Goal: Transaction & Acquisition: Purchase product/service

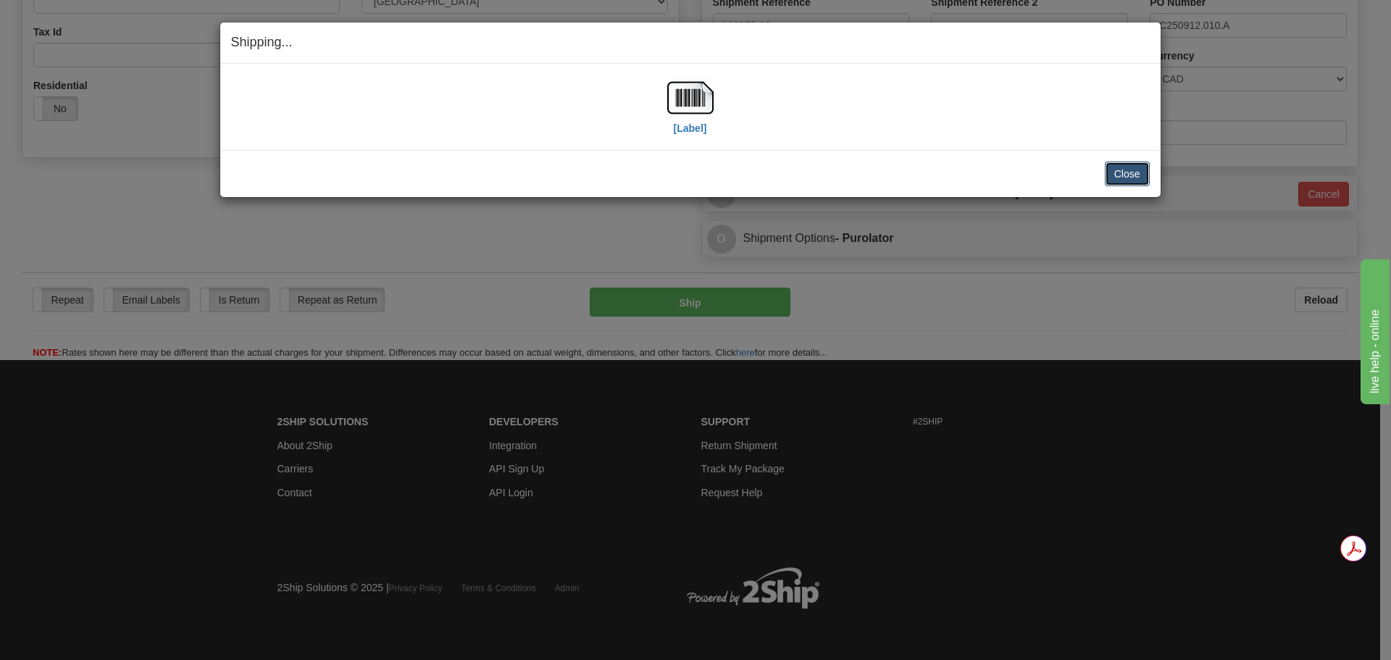
click at [1135, 177] on button "Close" at bounding box center [1127, 174] width 45 height 25
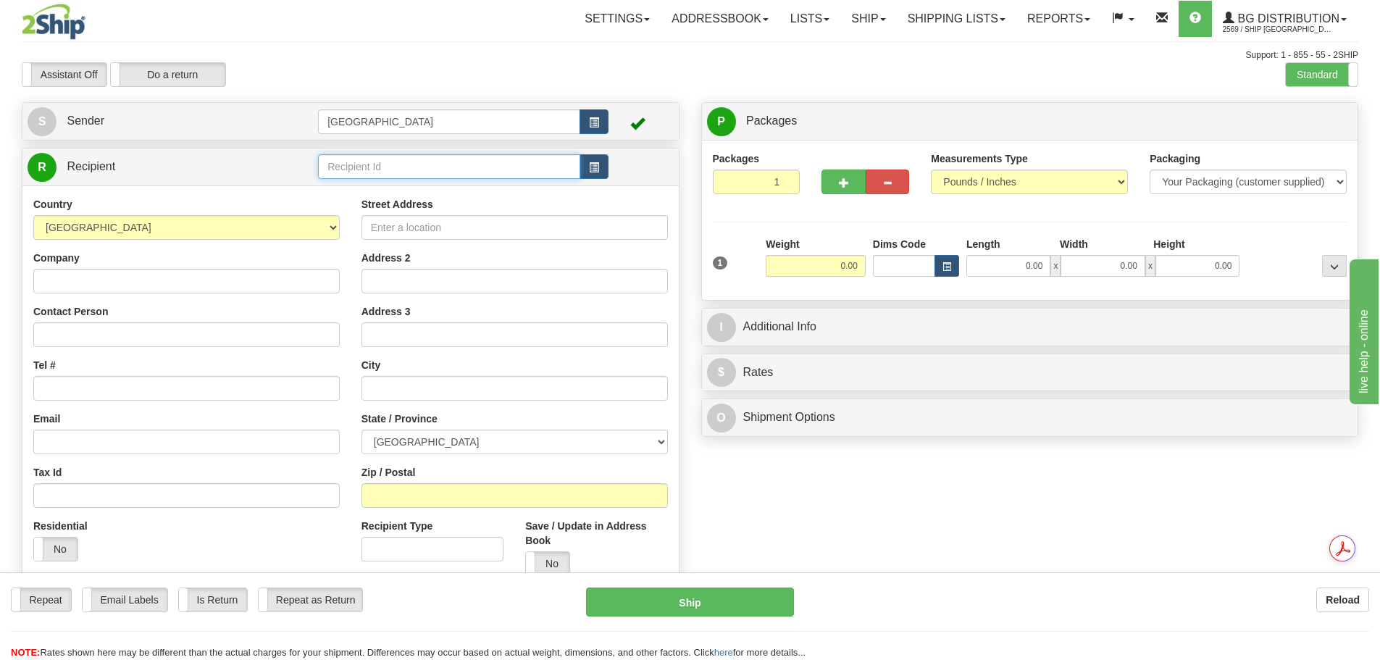
click at [345, 169] on input "text" at bounding box center [449, 166] width 262 height 25
type input "45031"
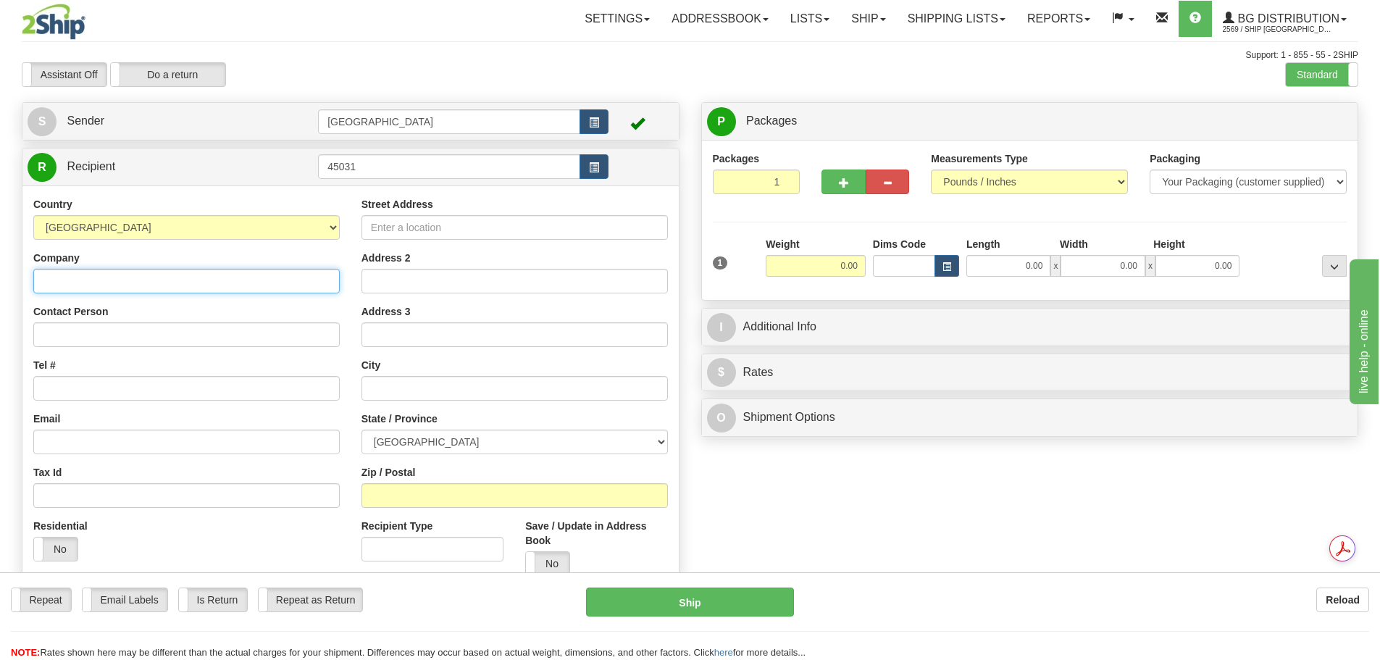
click at [231, 285] on div "Country [GEOGRAPHIC_DATA] [GEOGRAPHIC_DATA] [GEOGRAPHIC_DATA] [GEOGRAPHIC_DATA]…" at bounding box center [350, 418] width 656 height 466
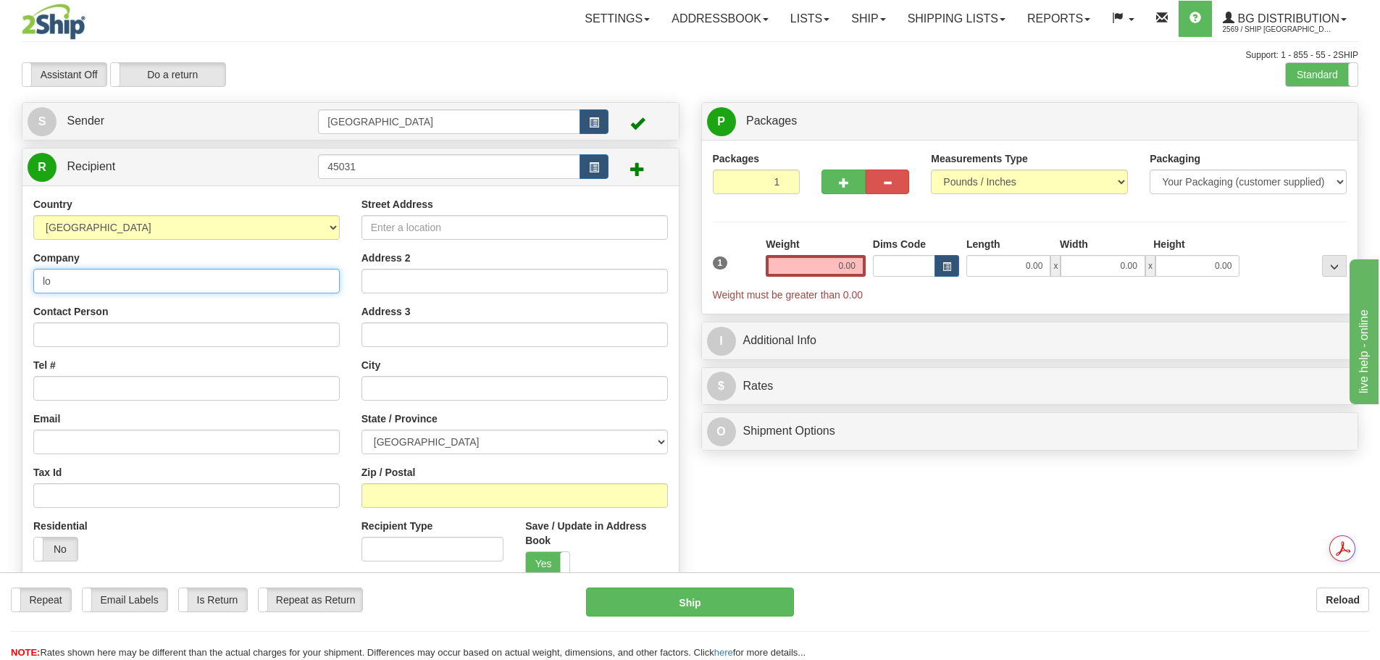
type input "l"
type input "LOT 44 PROJECT SOLUTIONS"
click at [168, 390] on input "Tel #" at bounding box center [186, 388] width 306 height 25
drag, startPoint x: 198, startPoint y: 276, endPoint x: 41, endPoint y: 289, distance: 157.7
click at [41, 289] on input "LOT 44 PROJECT SOLUTIONS" at bounding box center [186, 281] width 306 height 25
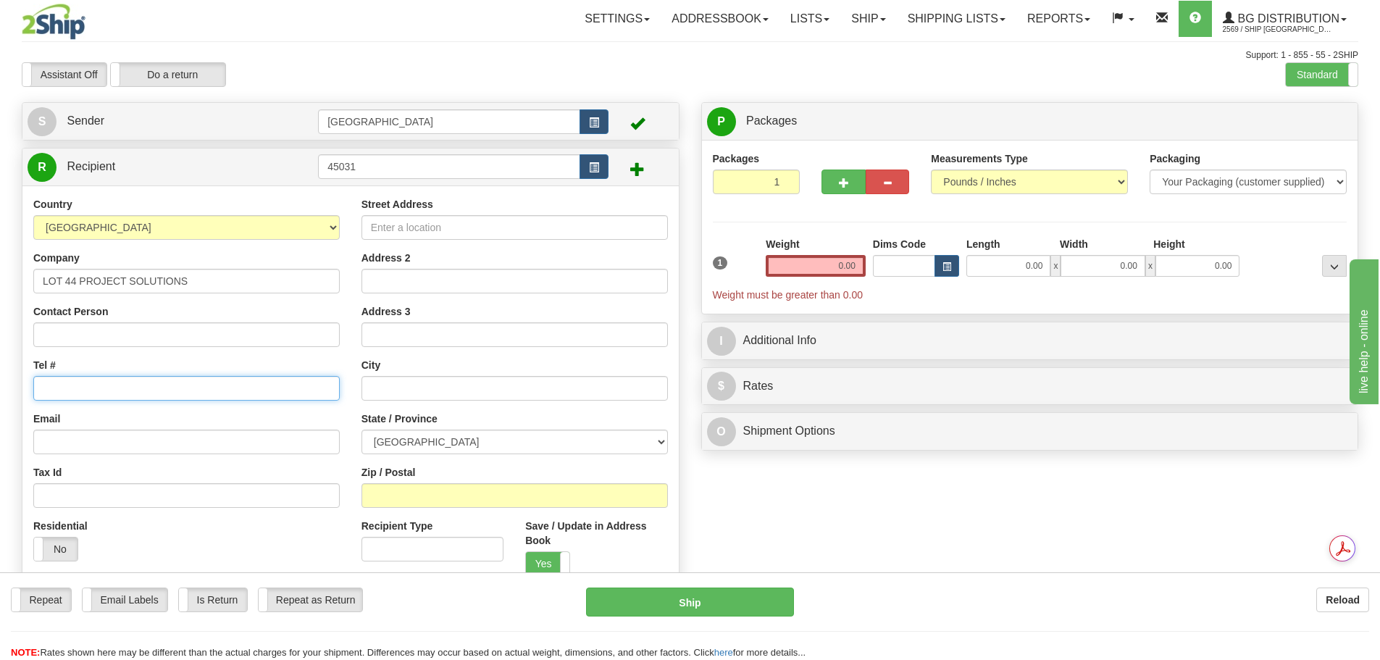
click at [77, 385] on input "Tel #" at bounding box center [186, 388] width 306 height 25
paste input "[PHONE_NUMBER]"
type input "[PHONE_NUMBER]"
click at [454, 231] on input "Street Address" at bounding box center [514, 227] width 306 height 25
type input "1270 SHAWNIGAN-[GEOGRAPHIC_DATA]"
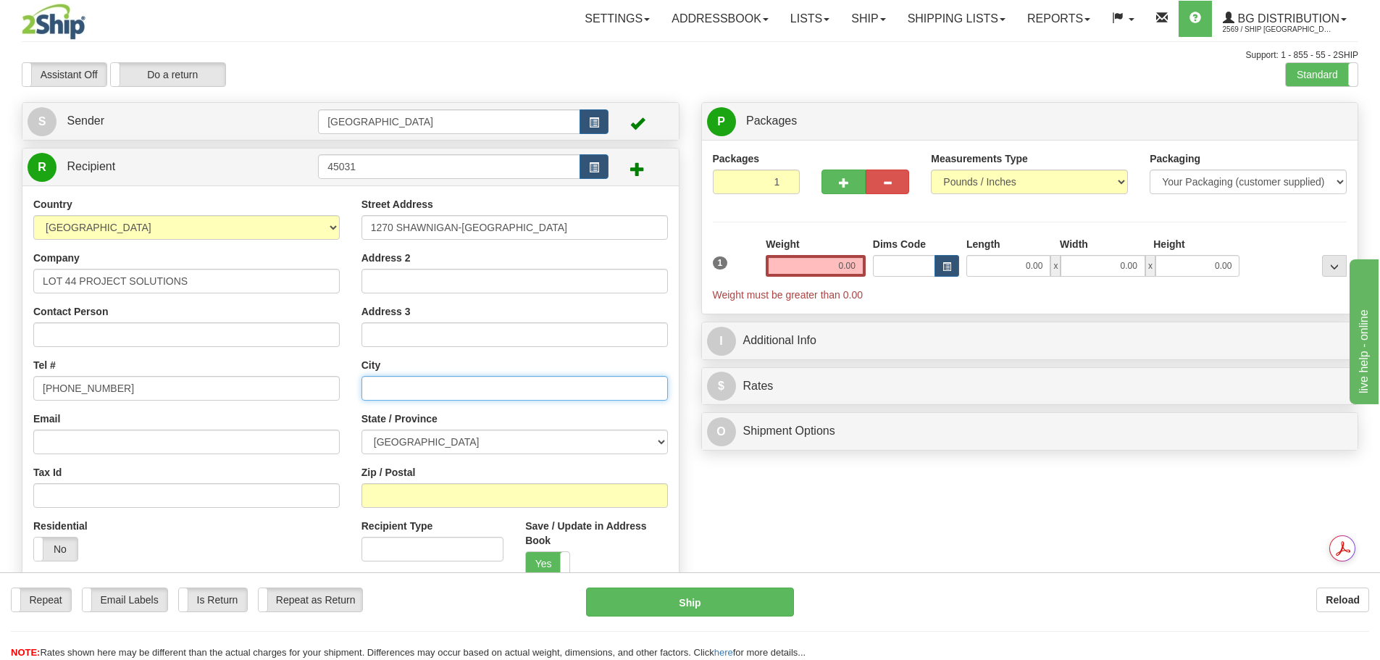
click at [421, 378] on input "text" at bounding box center [514, 388] width 306 height 25
type input "[GEOGRAPHIC_DATA]"
click at [428, 445] on select "[GEOGRAPHIC_DATA] [GEOGRAPHIC_DATA] [GEOGRAPHIC_DATA] [GEOGRAPHIC_DATA] [GEOGRA…" at bounding box center [514, 441] width 306 height 25
select select "BC"
click at [361, 429] on select "[GEOGRAPHIC_DATA] [GEOGRAPHIC_DATA] [GEOGRAPHIC_DATA] [GEOGRAPHIC_DATA] [GEOGRA…" at bounding box center [514, 441] width 306 height 25
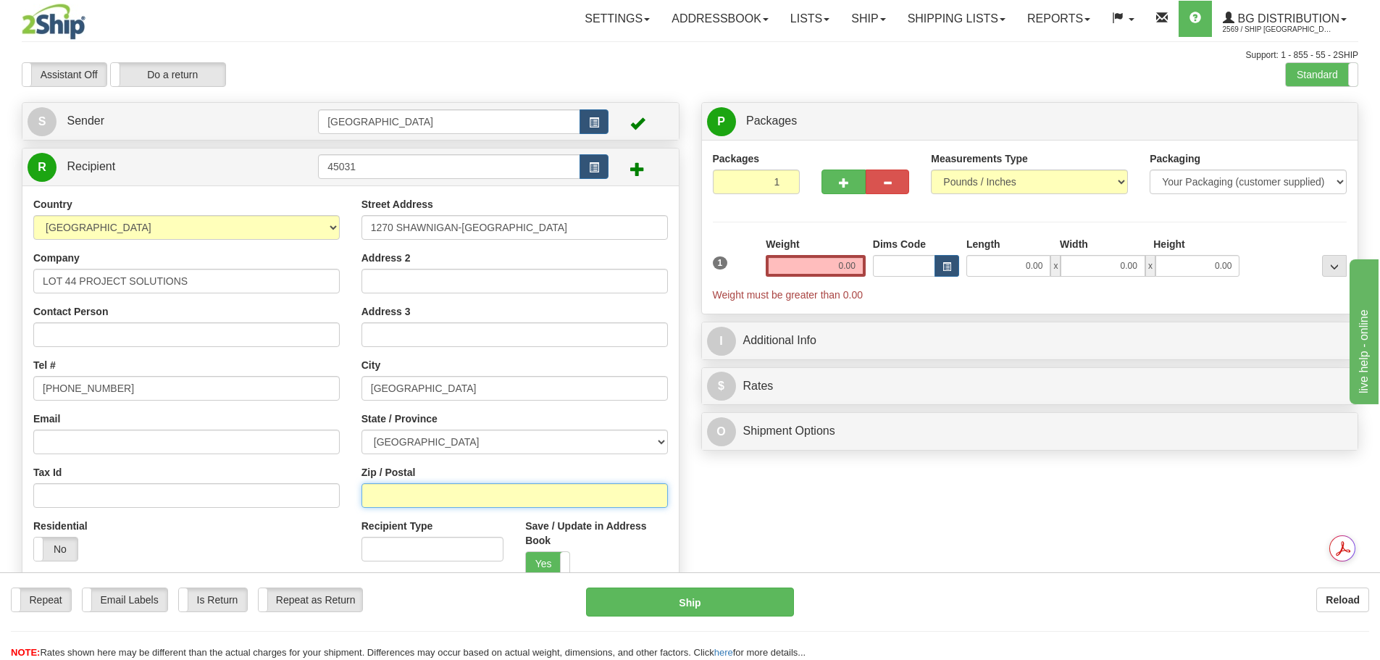
click at [405, 489] on input "Zip / Postal" at bounding box center [514, 495] width 306 height 25
type input "V8H2A1"
drag, startPoint x: 829, startPoint y: 260, endPoint x: 882, endPoint y: 267, distance: 54.0
click at [882, 267] on div "1 Weight 0.00 Dims Code 0.00" at bounding box center [1030, 269] width 642 height 65
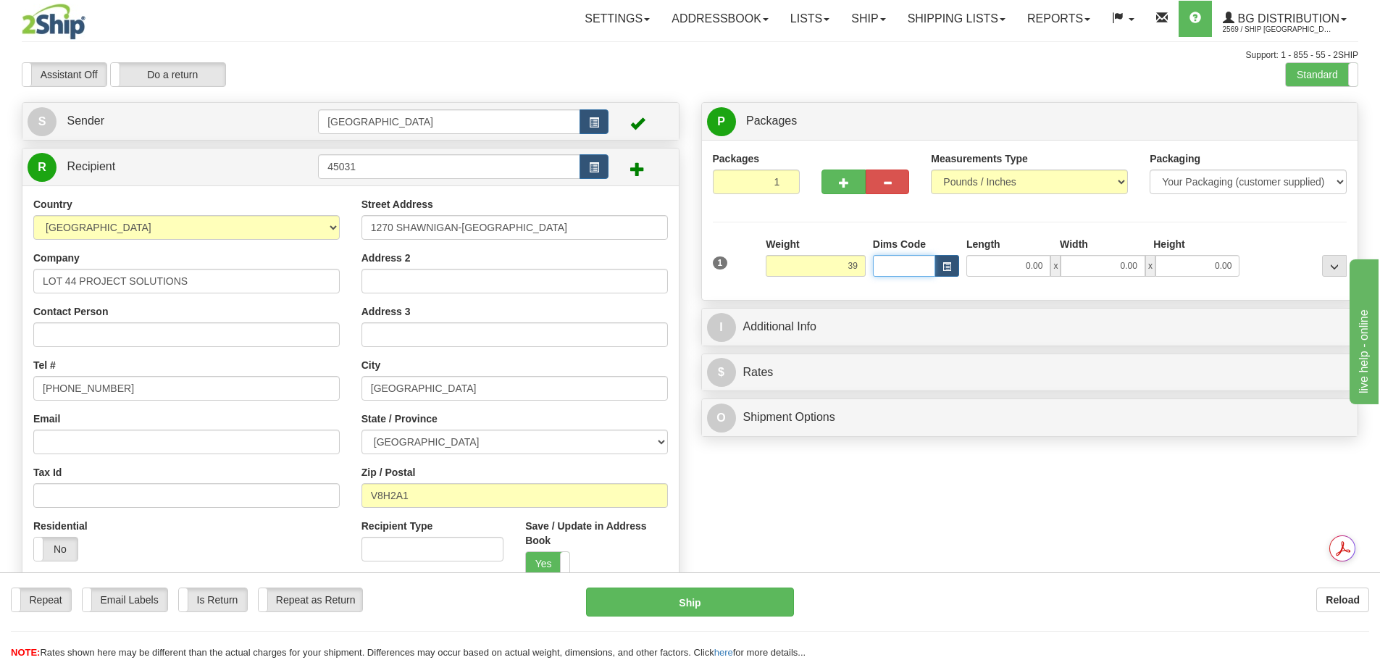
type input "39.00"
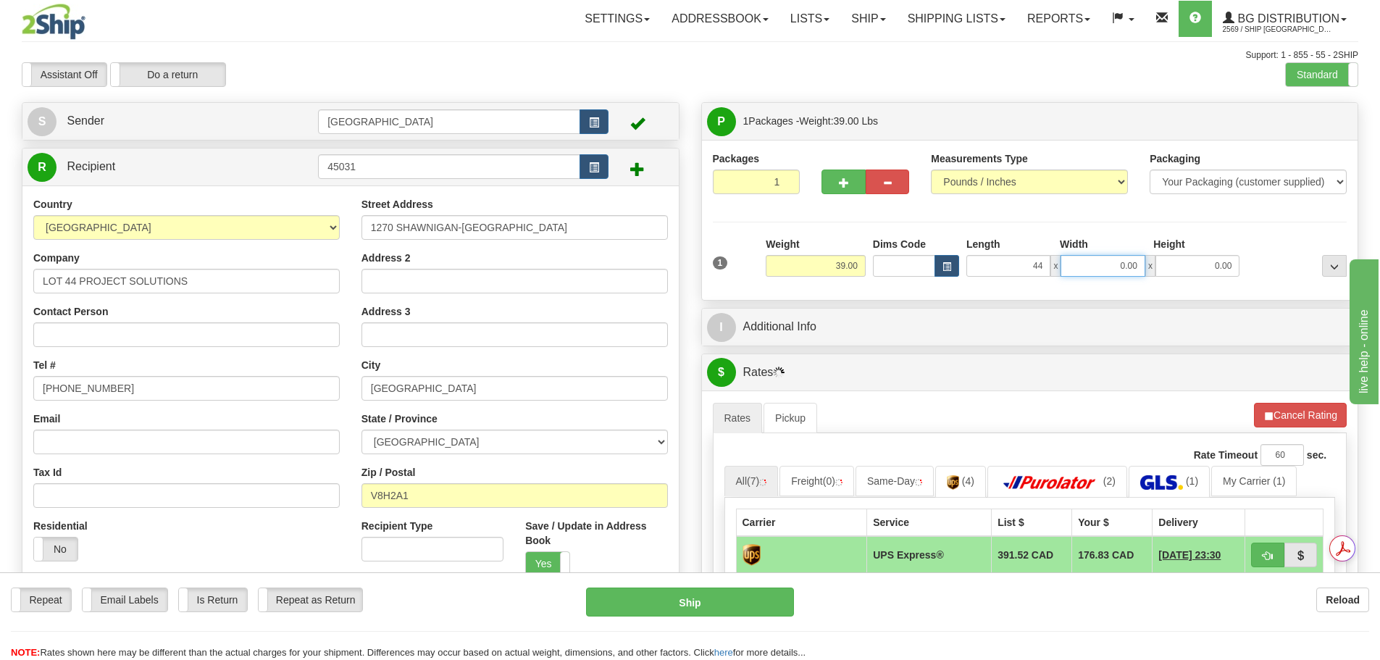
type input "44.00"
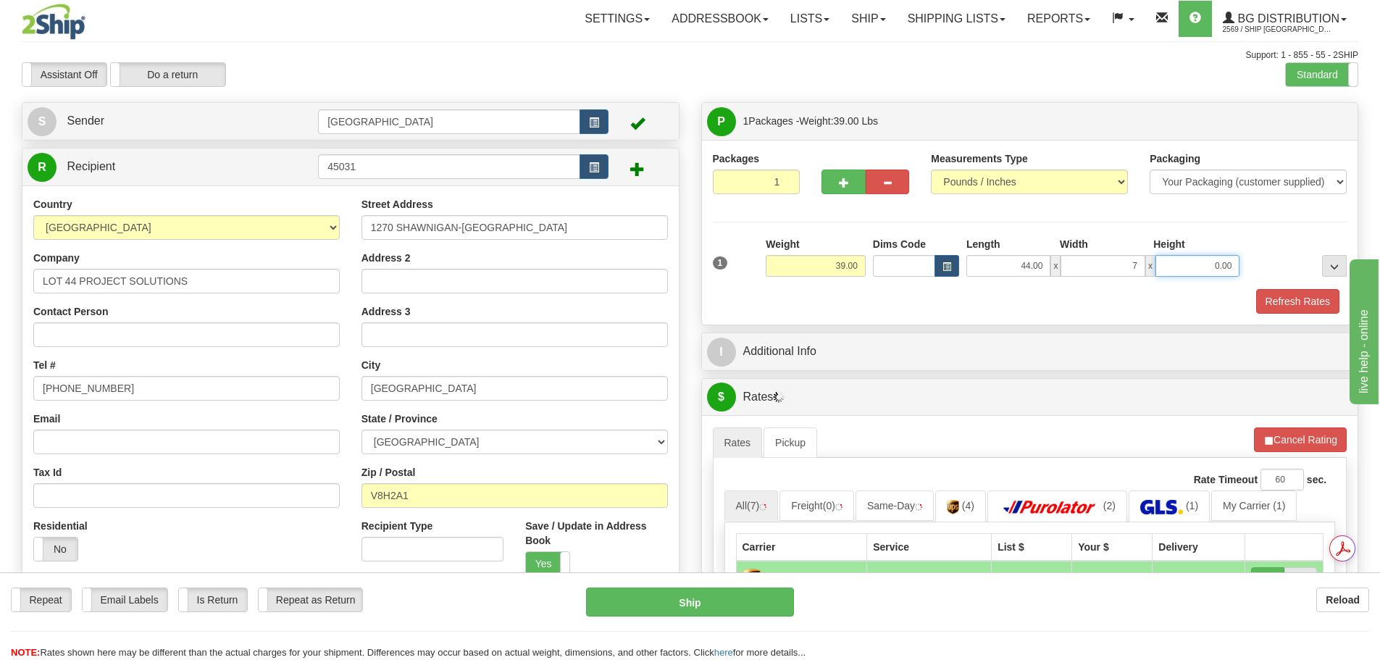
type input "7.00"
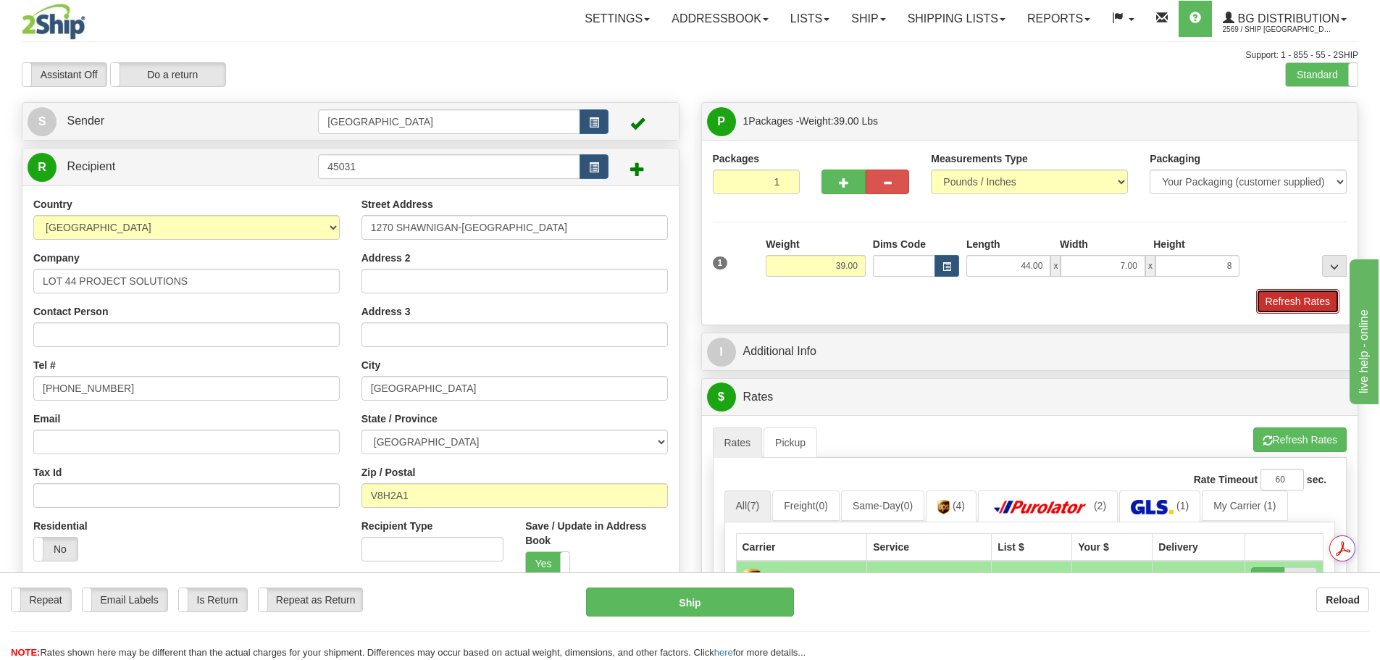
type input "8.00"
click at [1275, 302] on button "Refresh Rates" at bounding box center [1297, 301] width 83 height 25
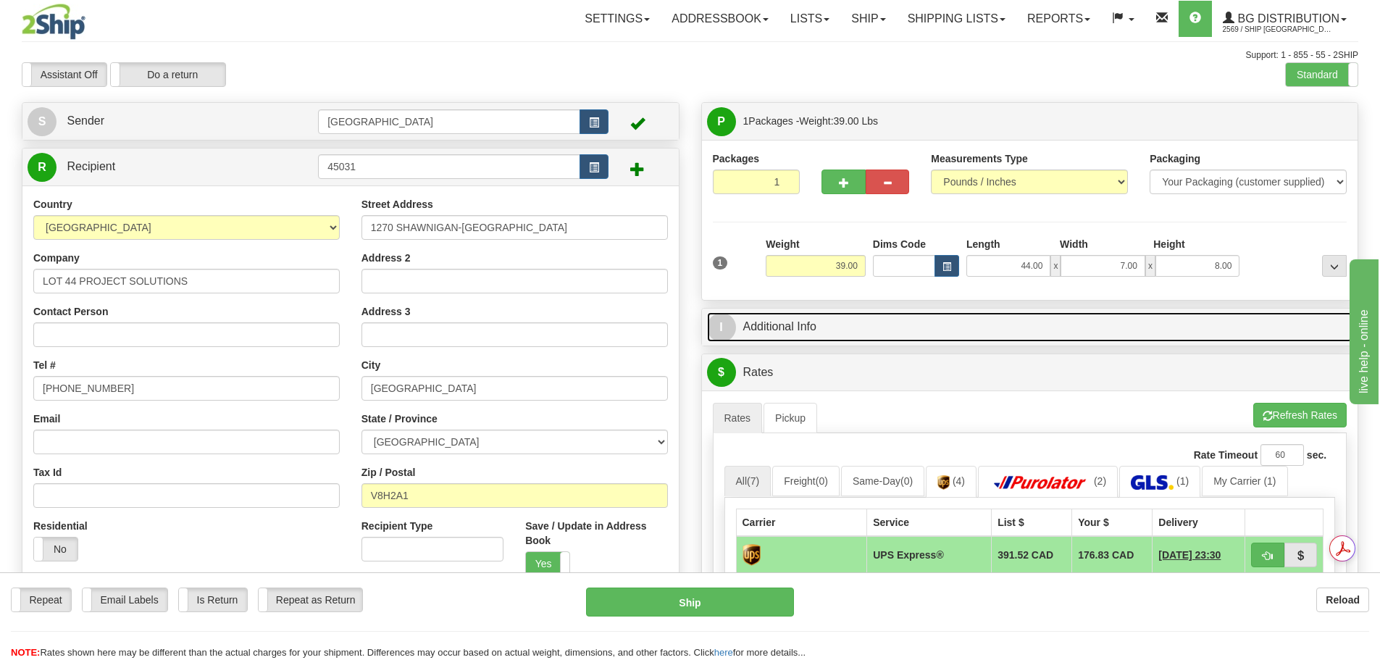
click at [947, 325] on link "I Additional Info" at bounding box center [1030, 327] width 646 height 30
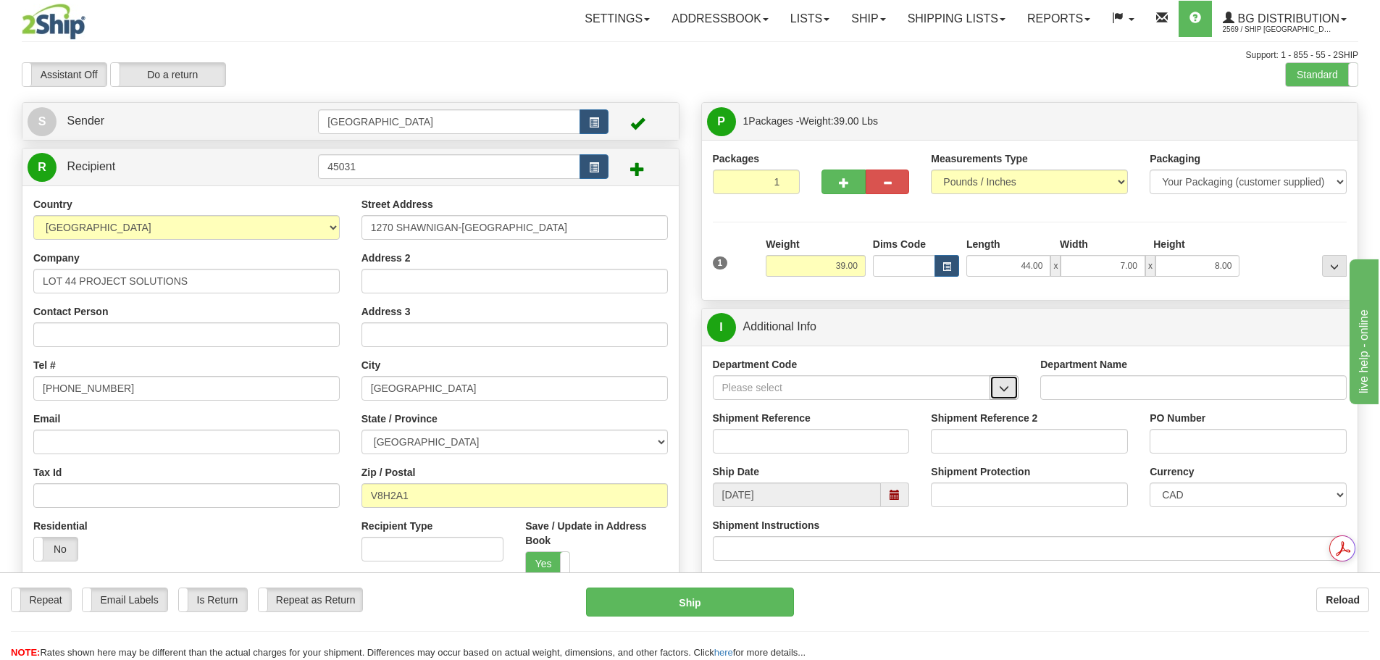
click at [997, 377] on button "button" at bounding box center [1003, 387] width 29 height 25
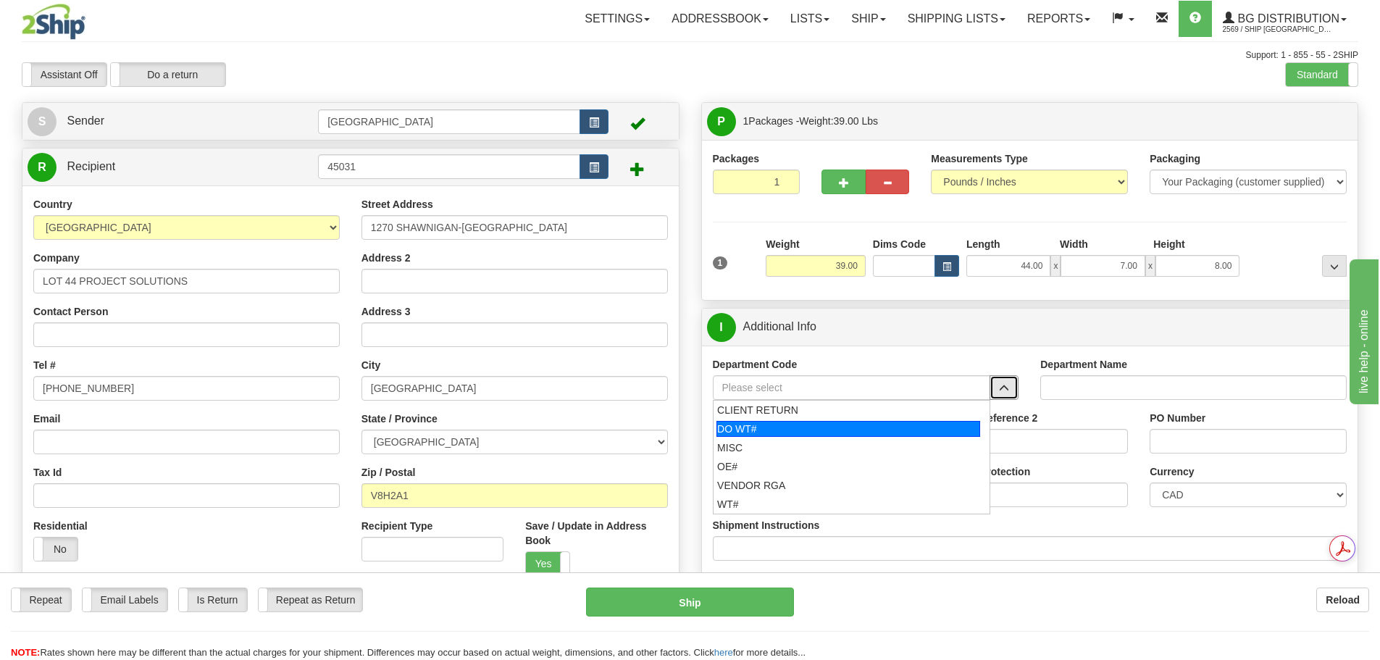
click at [914, 429] on div "DO WT#" at bounding box center [848, 429] width 264 height 16
type input "DO WT#"
type input "DIRECT ORDERS"
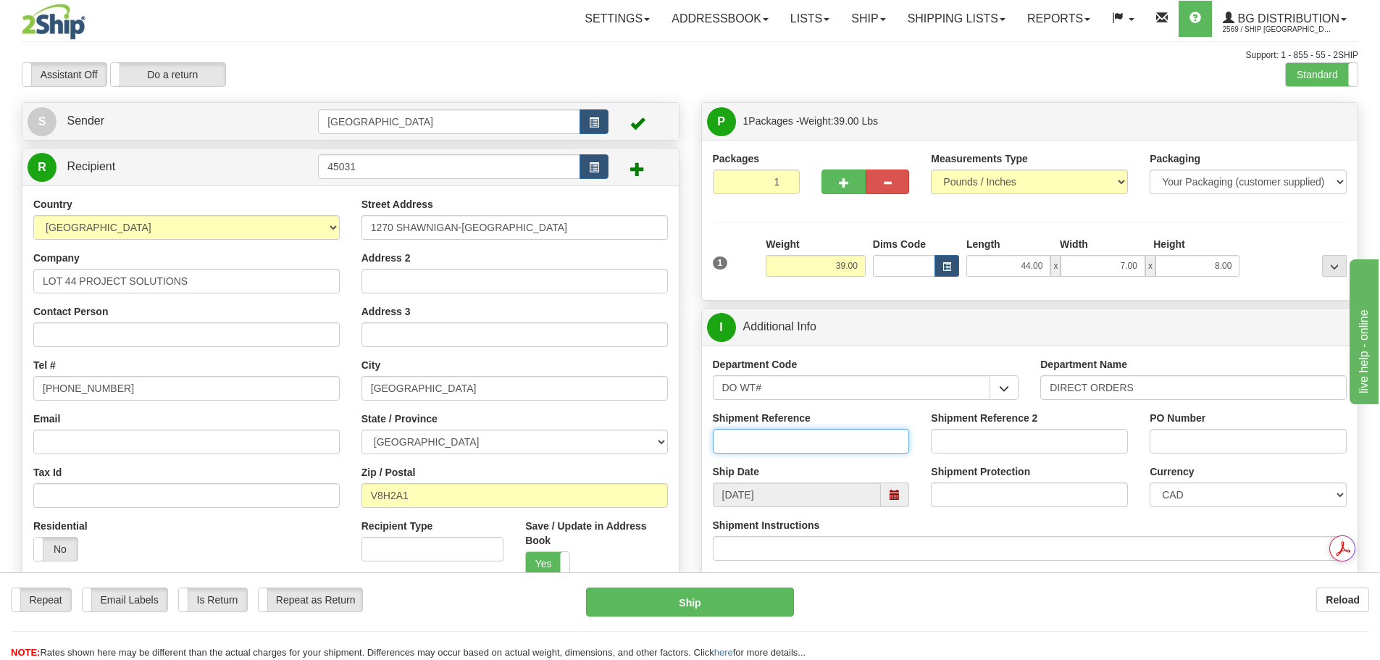
drag, startPoint x: 850, startPoint y: 445, endPoint x: 860, endPoint y: 438, distance: 11.5
click at [850, 445] on input "Shipment Reference" at bounding box center [811, 441] width 197 height 25
type input "166973-00"
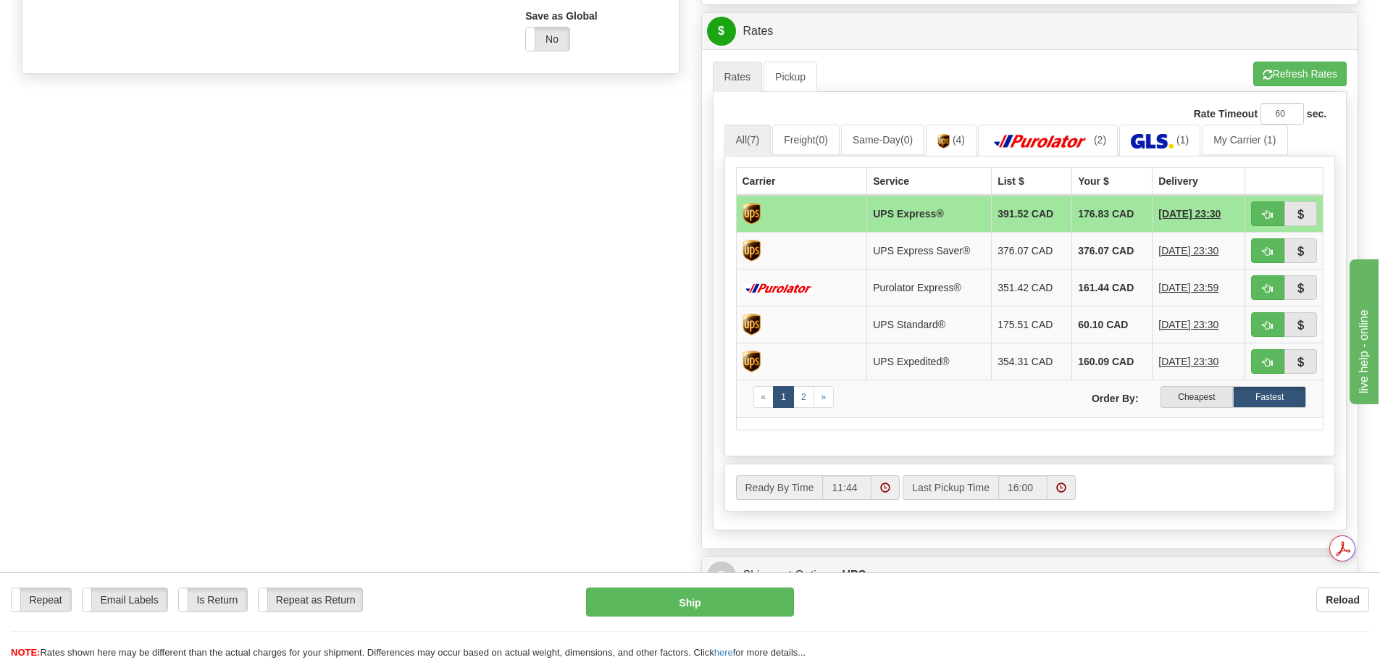
scroll to position [579, 0]
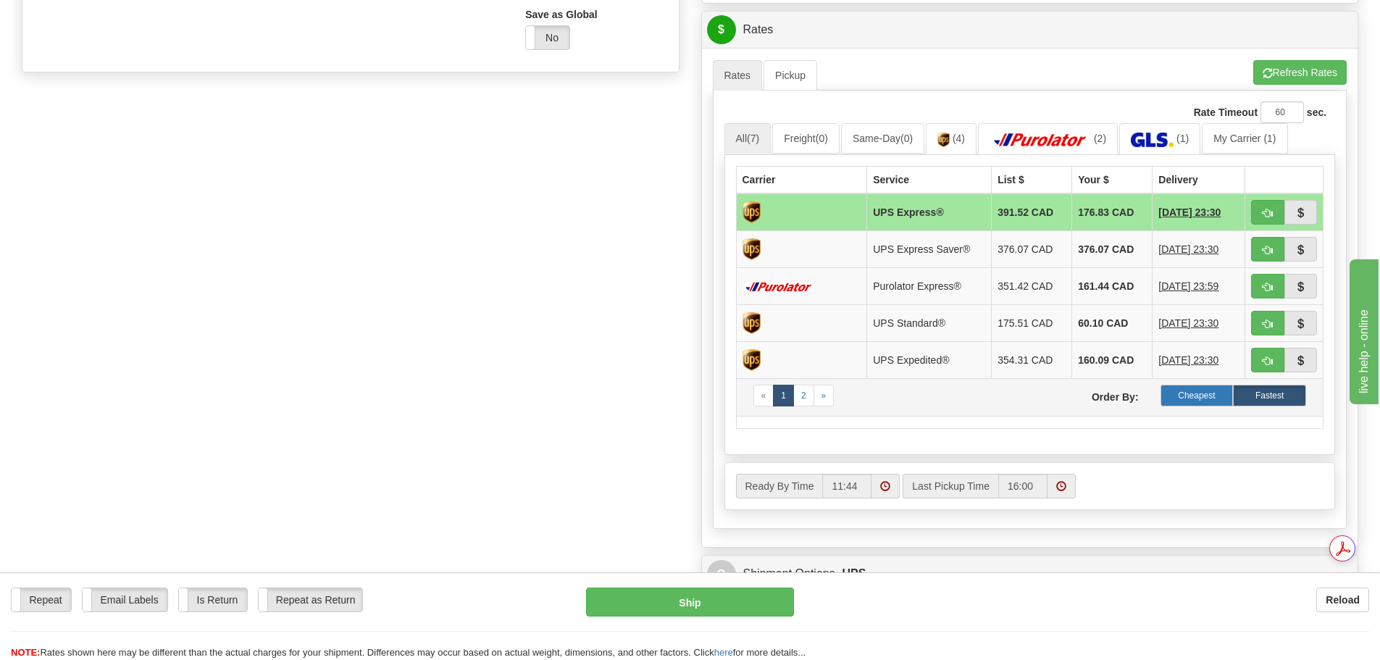
type input "SALARMY4THFLOOR"
click at [1186, 400] on label "Cheapest" at bounding box center [1196, 396] width 73 height 22
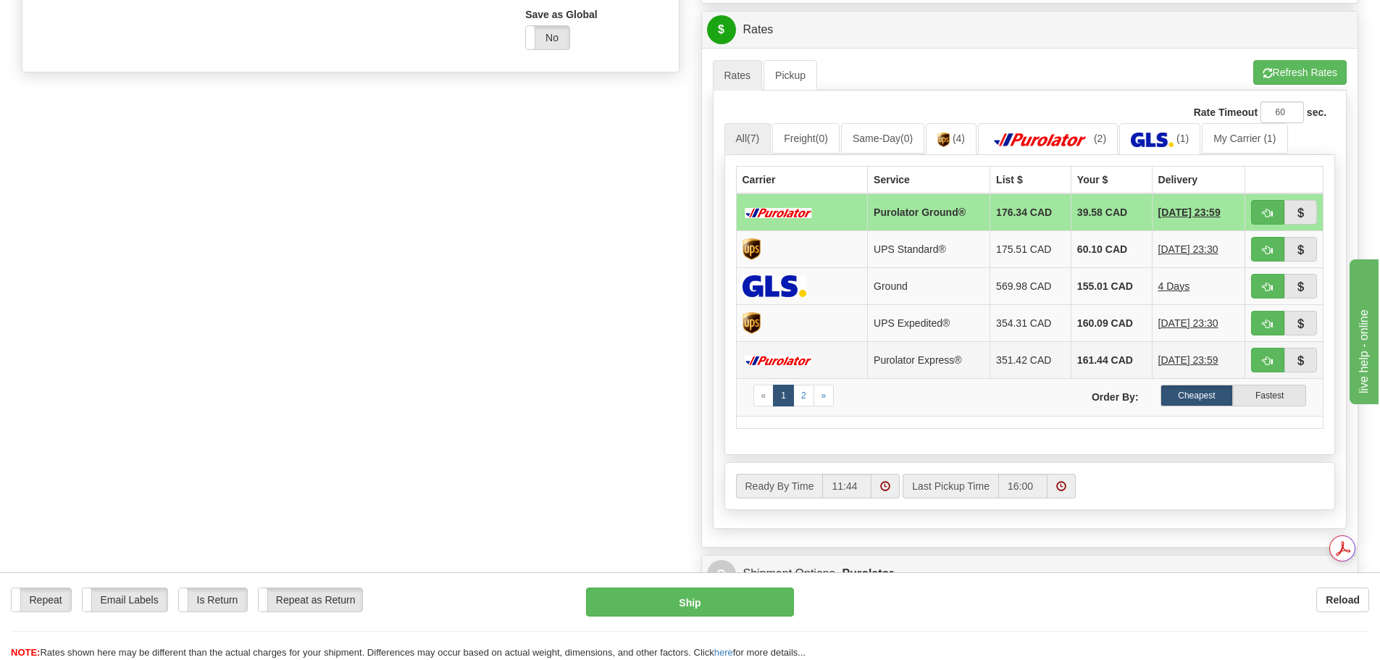
click at [907, 360] on td "Purolator Express®" at bounding box center [929, 359] width 122 height 37
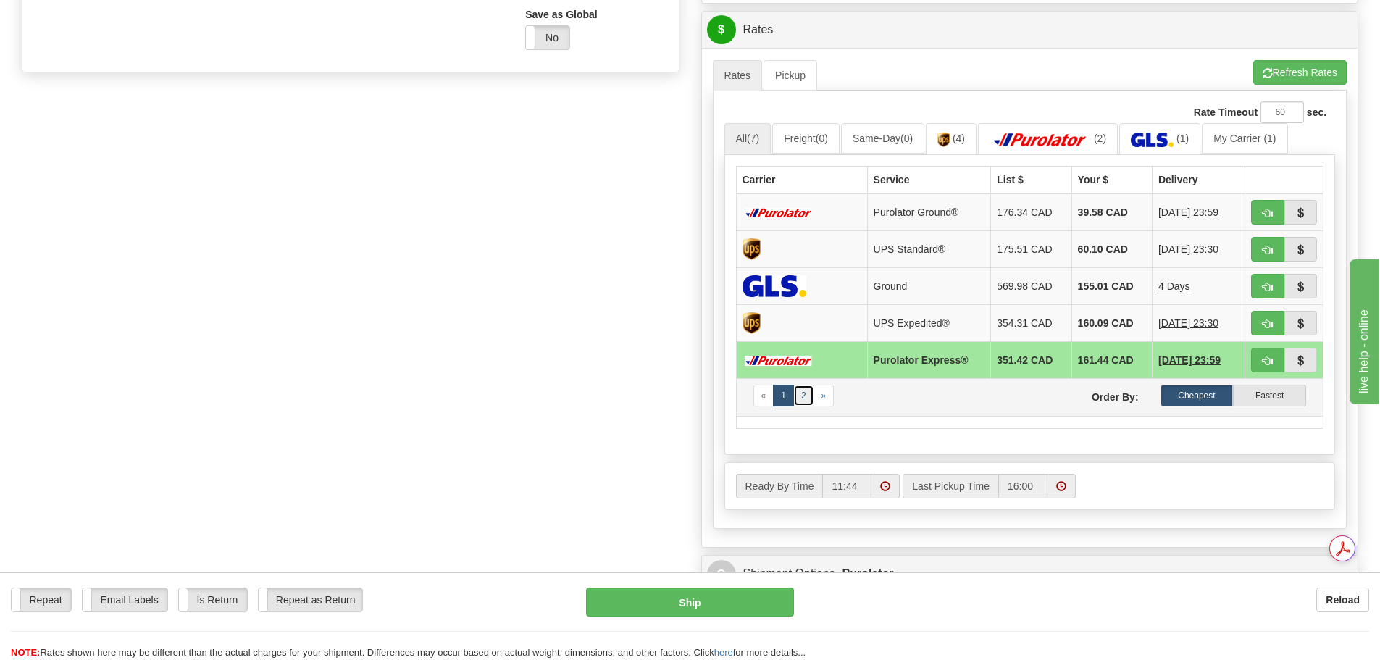
click at [802, 386] on link "2" at bounding box center [803, 396] width 21 height 22
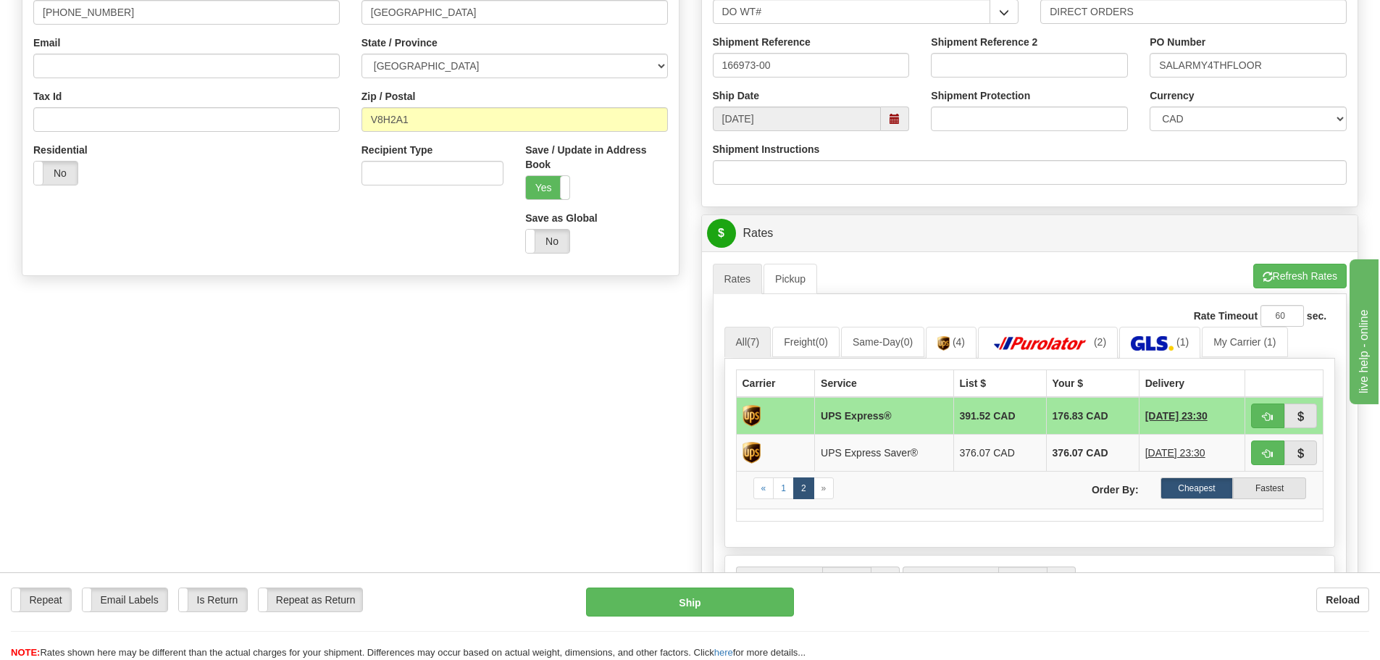
scroll to position [435, 0]
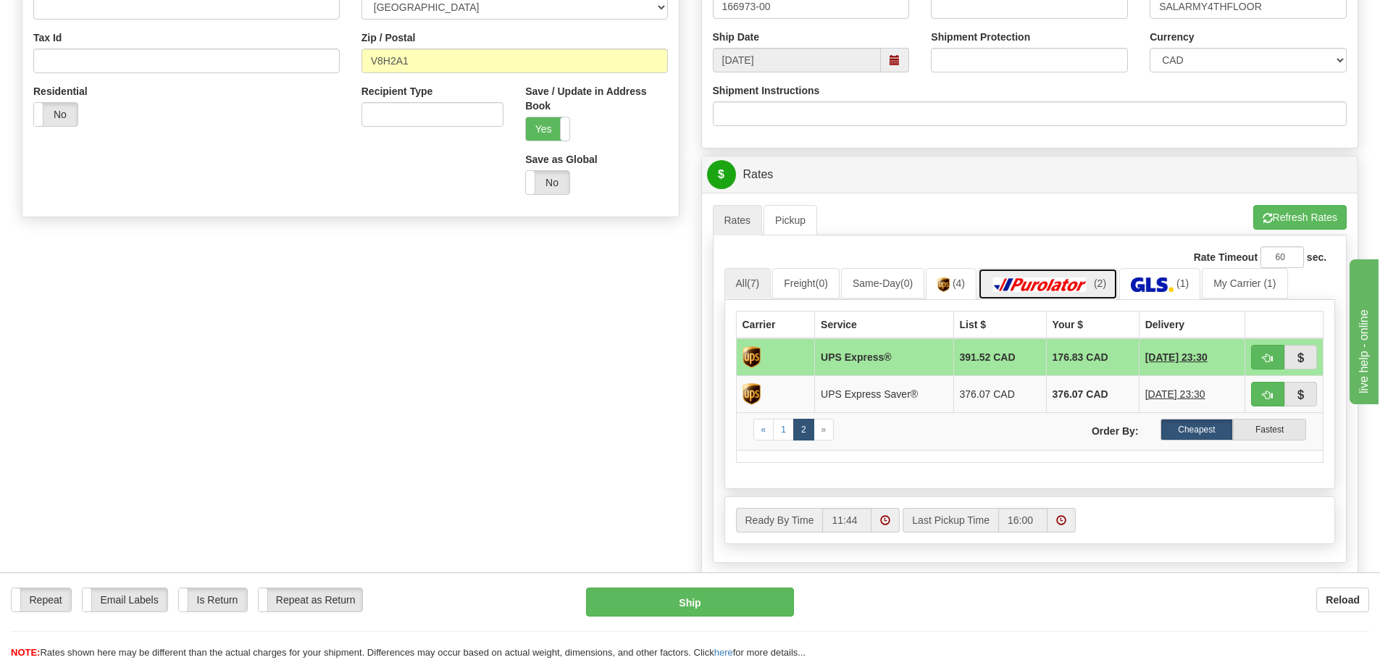
click at [1073, 285] on img at bounding box center [1039, 284] width 101 height 14
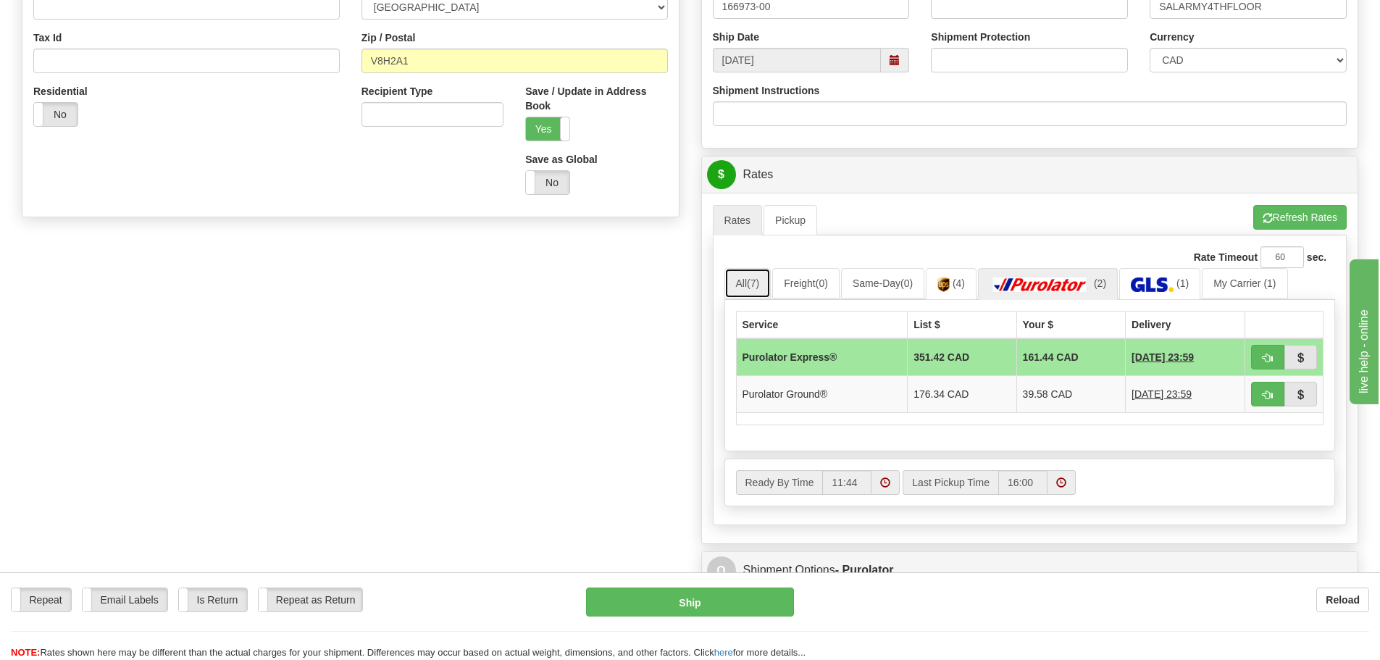
click at [739, 286] on link "All (7)" at bounding box center [747, 283] width 47 height 30
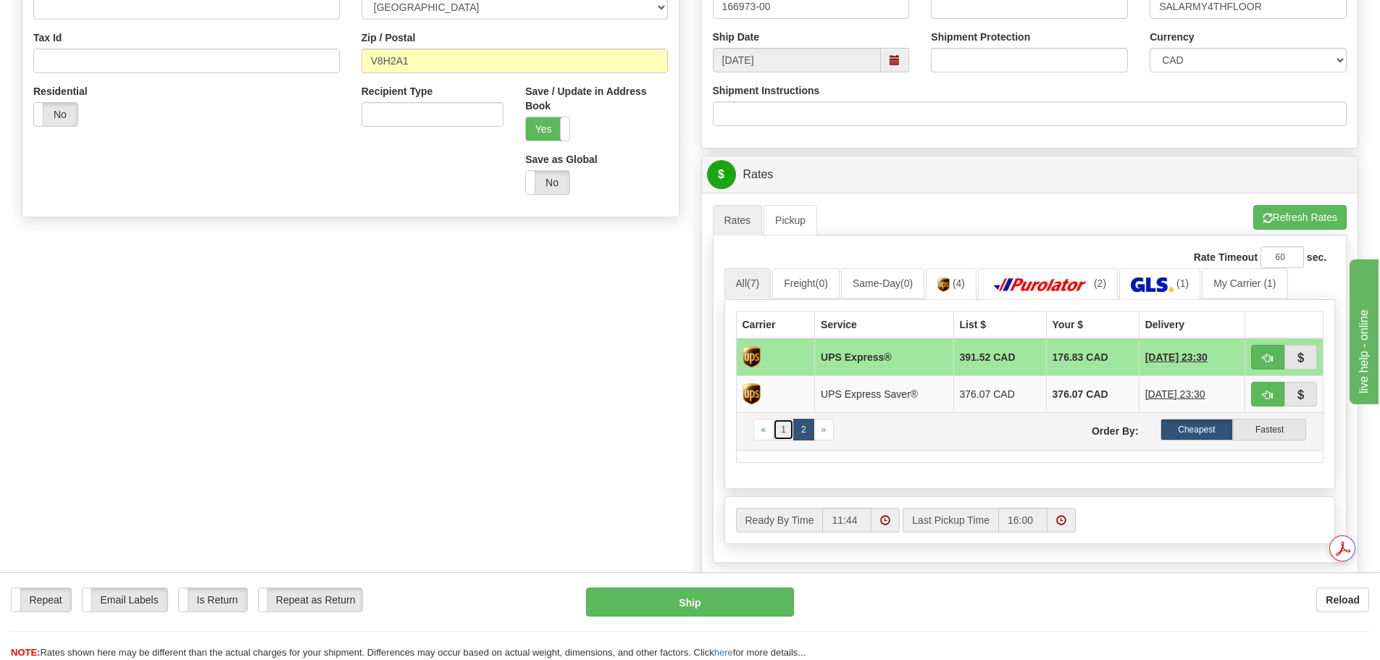
click at [784, 434] on link "1" at bounding box center [783, 430] width 21 height 22
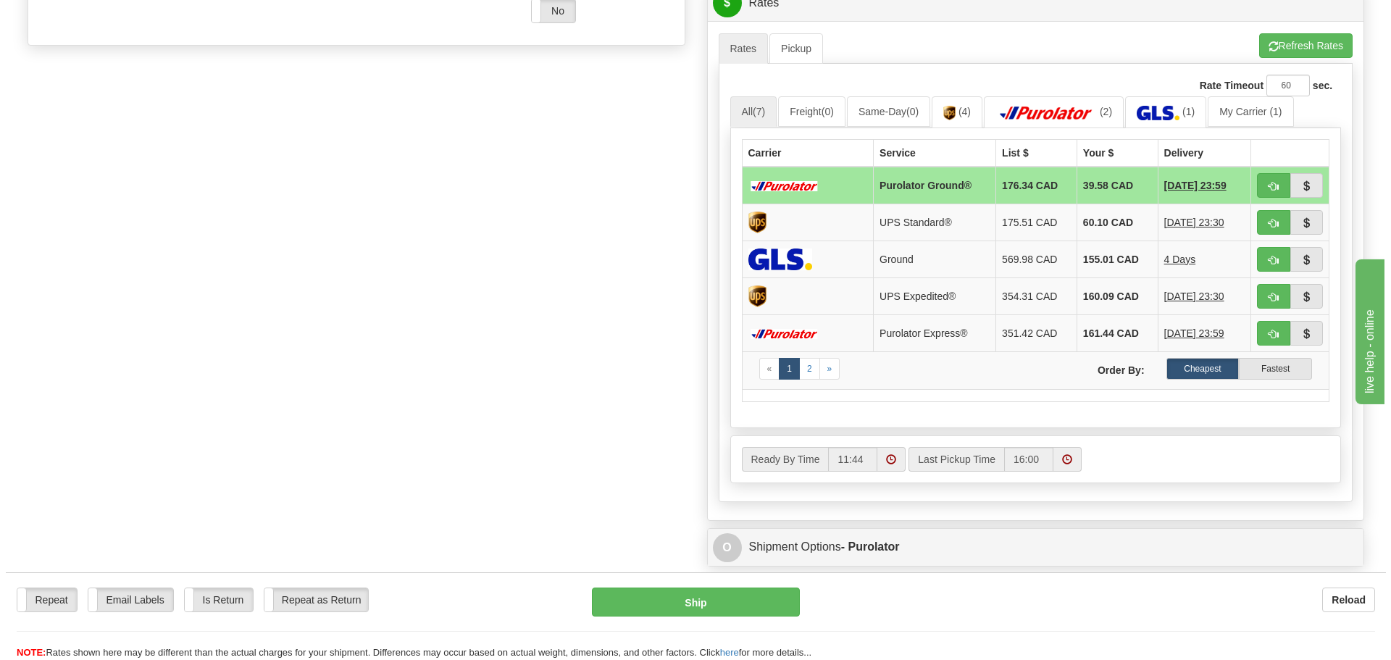
scroll to position [652, 0]
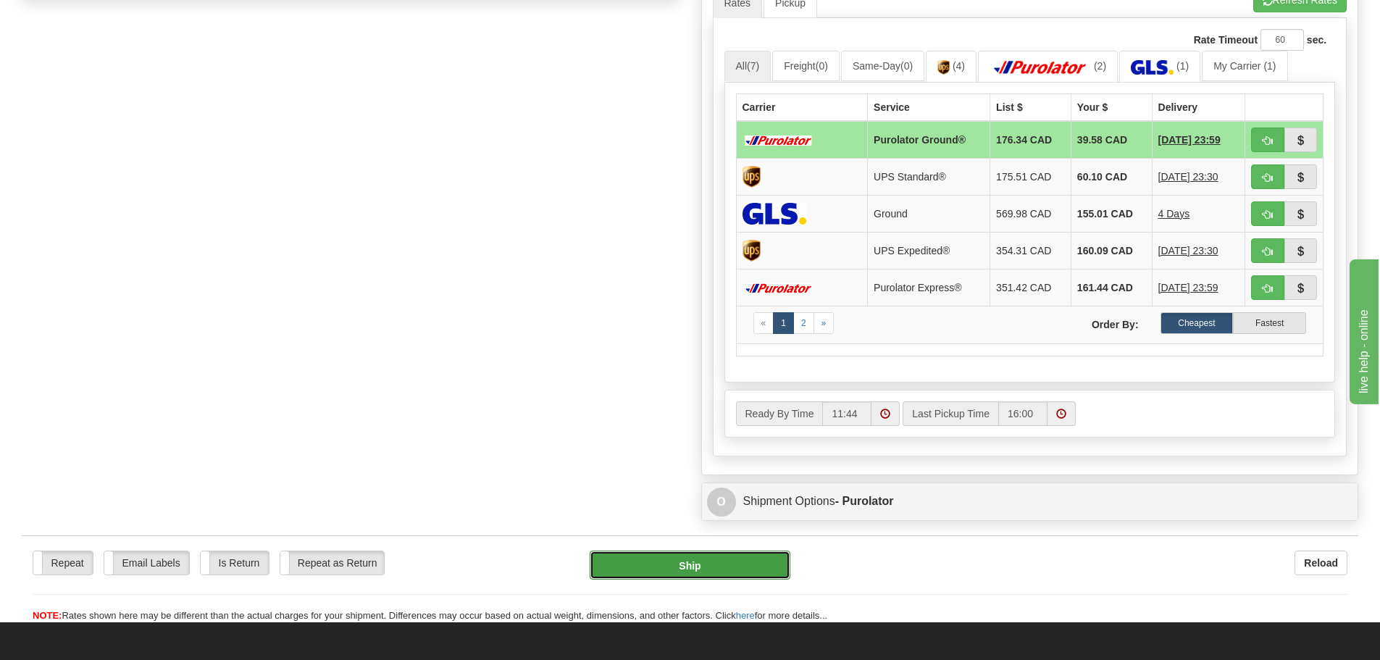
click at [705, 571] on button "Ship" at bounding box center [690, 564] width 201 height 29
type input "260"
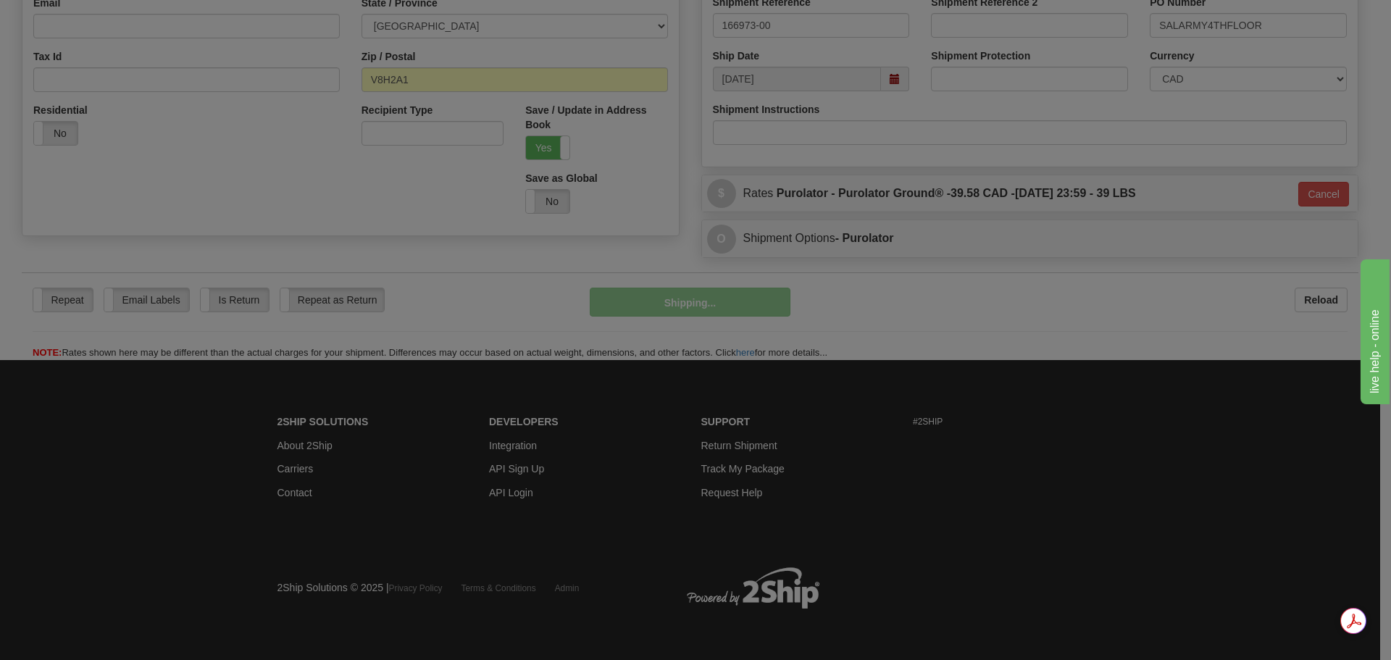
scroll to position [416, 0]
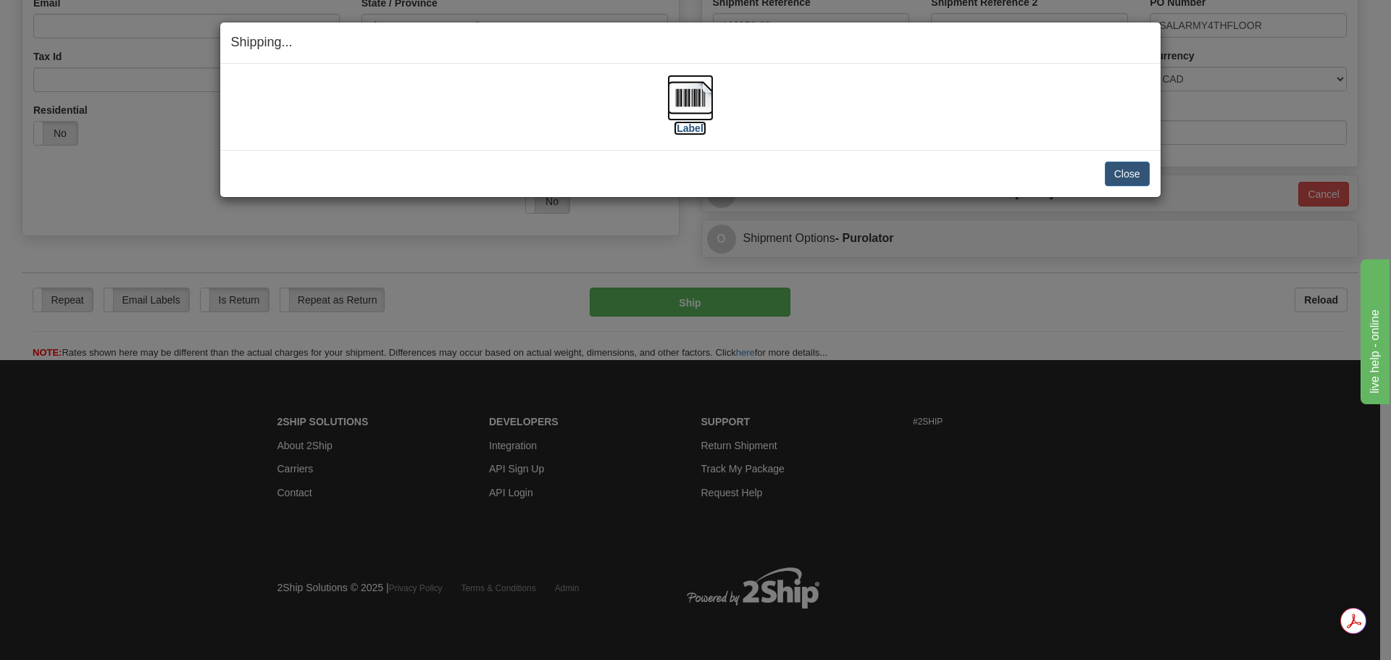
click at [679, 105] on img at bounding box center [690, 98] width 46 height 46
